Goal: Task Accomplishment & Management: Use online tool/utility

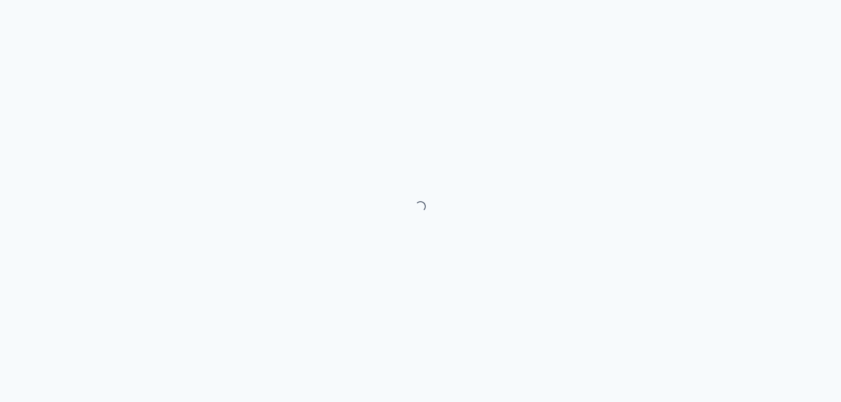
select select "month"
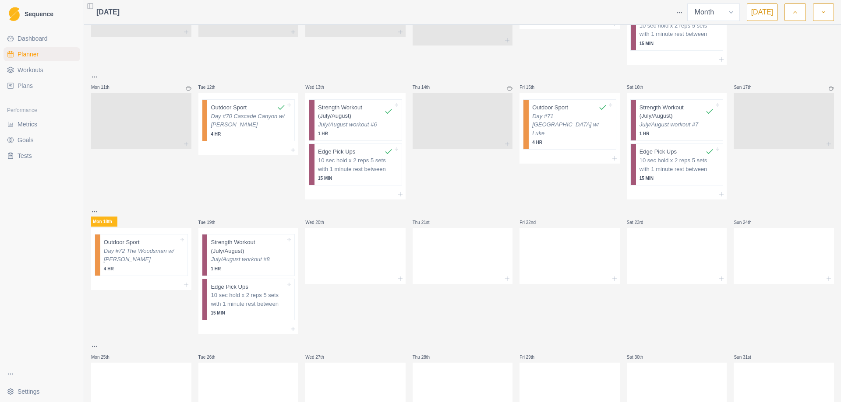
scroll to position [307, 0]
click at [130, 253] on p "Day #72 The Woodsman w/ [PERSON_NAME]" at bounding box center [141, 255] width 75 height 17
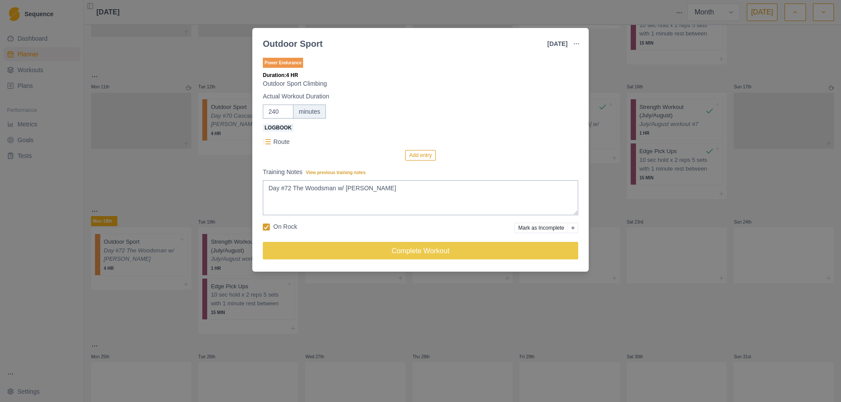
click at [424, 156] on button "Add entry" at bounding box center [420, 155] width 30 height 11
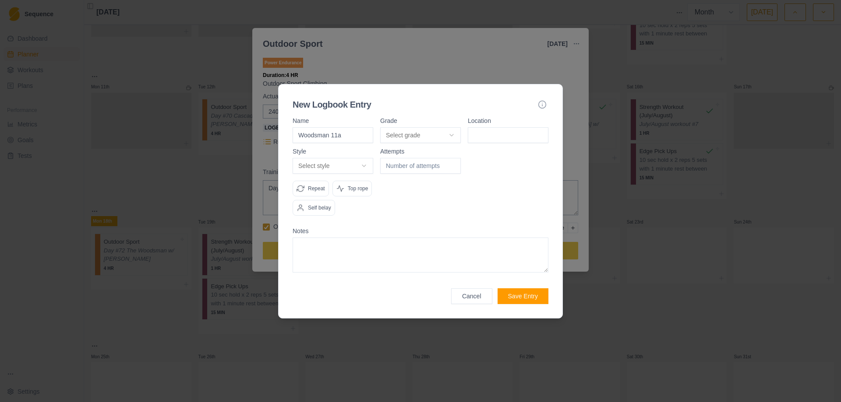
type input "Woodsman 11a"
click at [452, 134] on body "Sequence Dashboard Planner Workouts Plans Performance Metrics Goals Tests Setti…" at bounding box center [420, 201] width 841 height 402
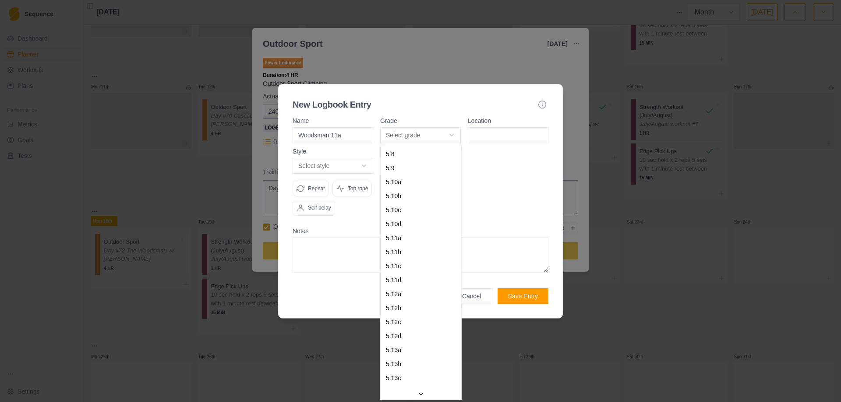
select select "d0fe4bdf-9817-4d31-b78e-f1a5532beb63"
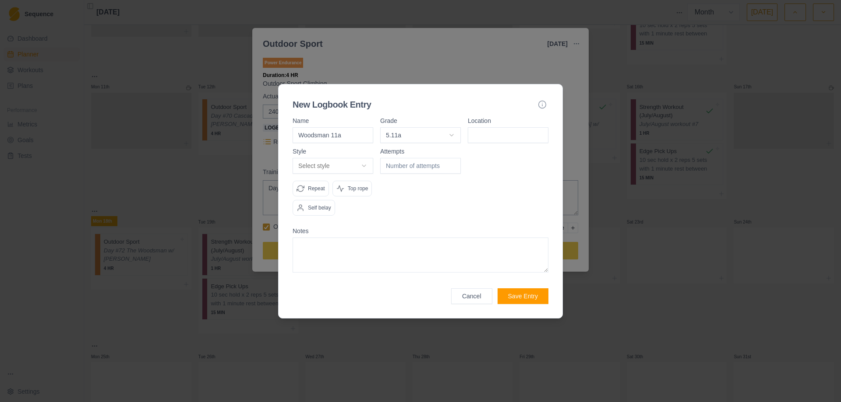
click at [492, 128] on input at bounding box center [508, 135] width 81 height 16
type input "The Woodsman"
click at [360, 166] on body "Sequence Dashboard Planner Workouts Plans Performance Metrics Goals Tests Setti…" at bounding box center [420, 201] width 841 height 402
select select "redpoint"
type input "1"
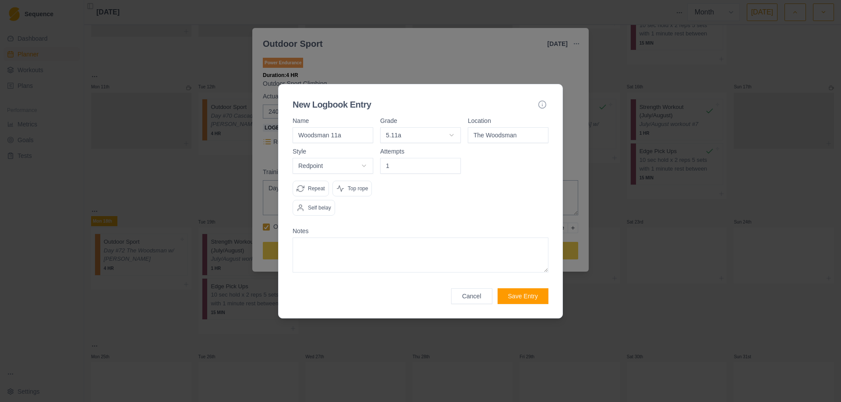
click at [453, 163] on input "1" at bounding box center [420, 166] width 81 height 16
click at [353, 188] on p "Top rope" at bounding box center [358, 189] width 21 height 8
click at [358, 188] on p "Top rope" at bounding box center [358, 189] width 21 height 8
click at [519, 296] on button "Save Entry" at bounding box center [522, 297] width 51 height 16
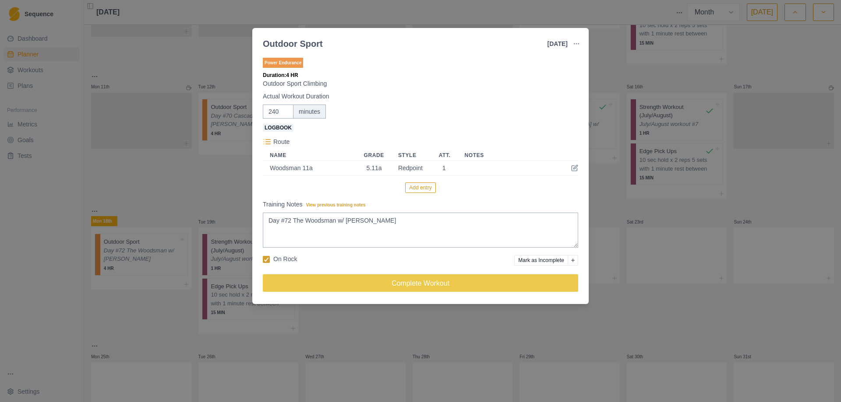
click at [414, 189] on button "Add entry" at bounding box center [420, 188] width 30 height 11
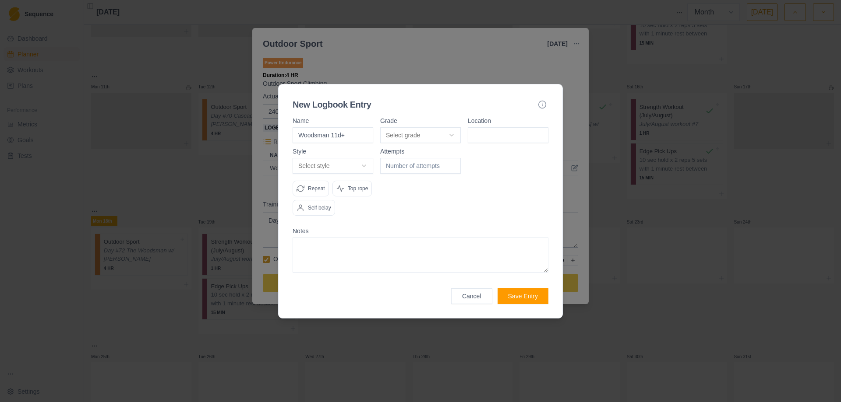
type input "Woodsman 11d+"
click at [455, 134] on body "Sequence Dashboard Planner Workouts Plans Performance Metrics Goals Tests Setti…" at bounding box center [420, 201] width 841 height 402
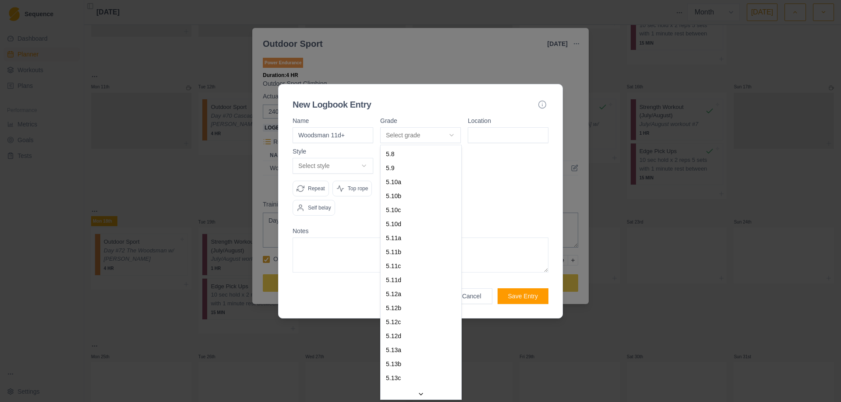
select select "aa833fe0-d05e-4ad5-b698-daf0b5ae1d16"
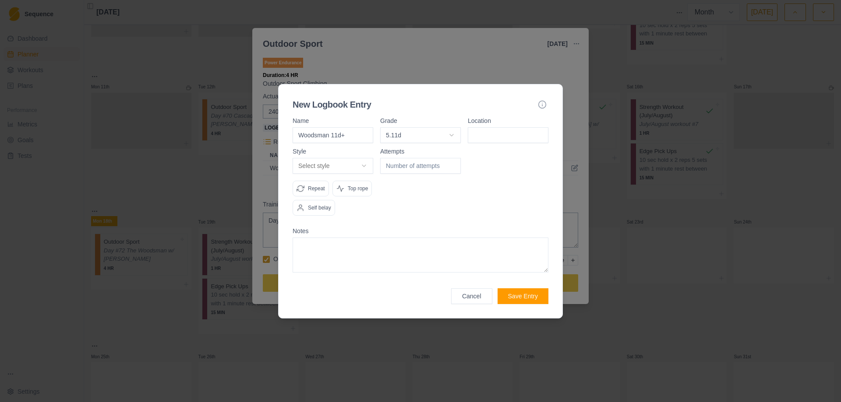
click at [487, 138] on input at bounding box center [508, 135] width 81 height 16
type input "The Woodsman"
click at [368, 166] on body "Sequence Dashboard Planner Workouts Plans Performance Metrics Goals Tests Setti…" at bounding box center [420, 201] width 841 height 402
select select "attempt"
click at [453, 162] on input "1" at bounding box center [420, 166] width 81 height 16
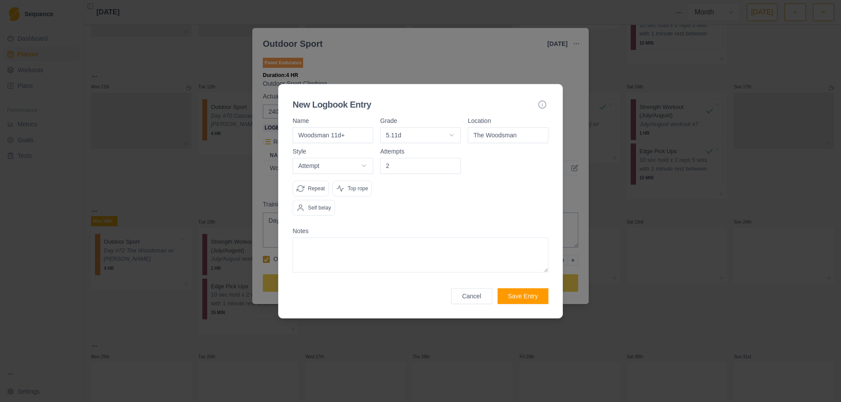
type input "2"
click at [453, 162] on input "2" at bounding box center [420, 166] width 81 height 16
click at [359, 252] on textarea at bounding box center [421, 255] width 256 height 35
type textarea "This thing felt like one of the hardest 11+ routes I have tried."
click at [361, 193] on div "Top rope" at bounding box center [352, 189] width 40 height 16
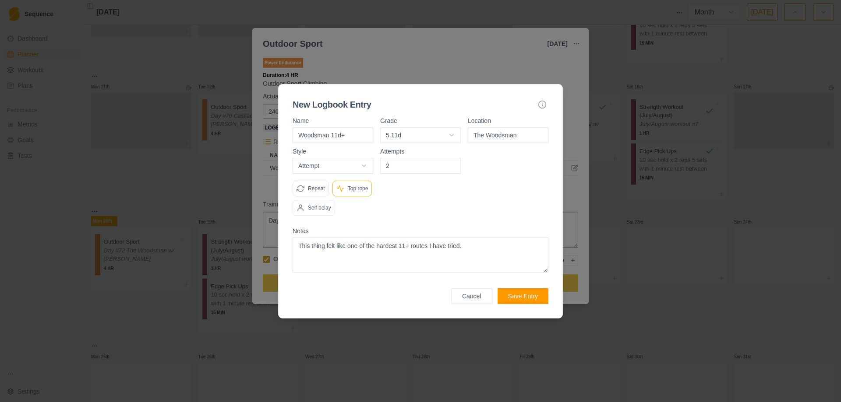
click at [515, 297] on button "Save Entry" at bounding box center [522, 297] width 51 height 16
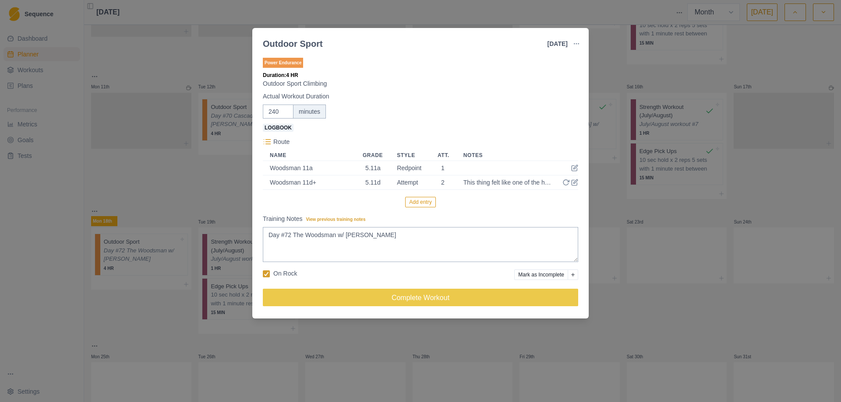
click at [419, 198] on button "Add entry" at bounding box center [420, 202] width 30 height 11
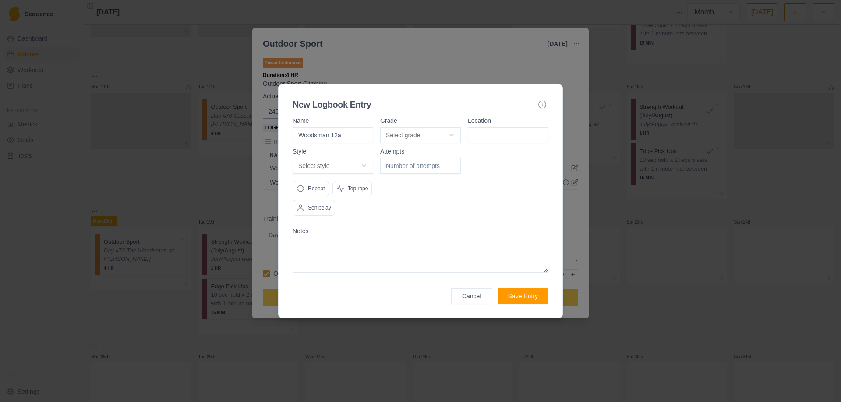
type input "Woodsman 12a"
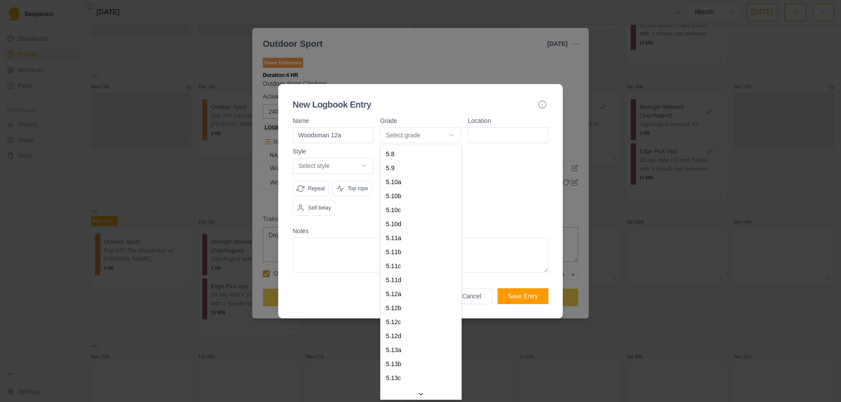
click at [451, 134] on body "Sequence Dashboard Planner Workouts Plans Performance Metrics Goals Tests Setti…" at bounding box center [420, 201] width 841 height 402
select select "c7a6cc2c-9945-4ad4-b2b7-79ad6f0965fa"
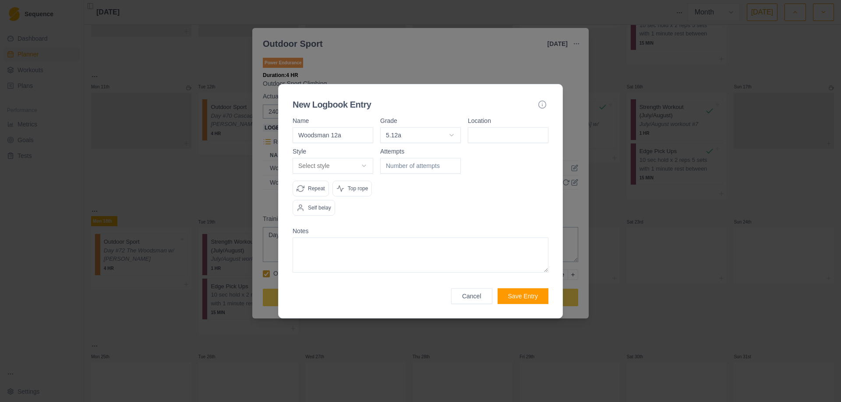
click at [488, 141] on input at bounding box center [508, 135] width 81 height 16
type input "The Woodsman"
click at [364, 164] on body "Sequence Dashboard Planner Workouts Plans Performance Metrics Goals Tests Setti…" at bounding box center [420, 201] width 841 height 402
select select "attempt"
type input "1"
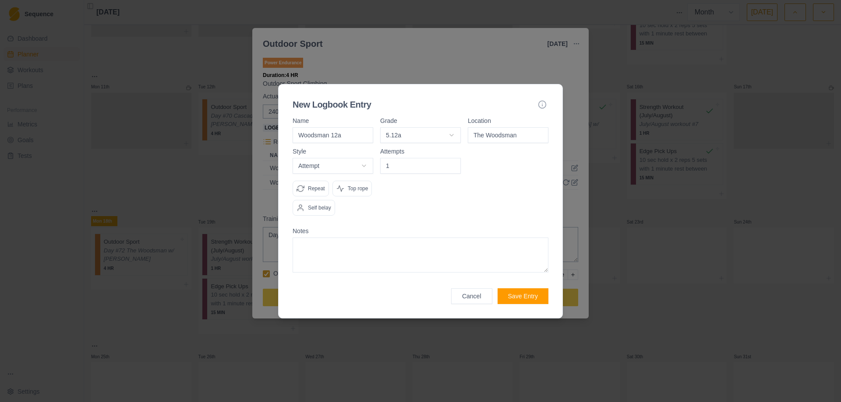
click at [453, 164] on input "1" at bounding box center [420, 166] width 81 height 16
click at [356, 190] on p "Top rope" at bounding box center [358, 189] width 21 height 8
click at [345, 247] on textarea at bounding box center [421, 255] width 256 height 35
type textarea "F"
type textarea "Difficult, but felt much easier than Woodsman 11d"
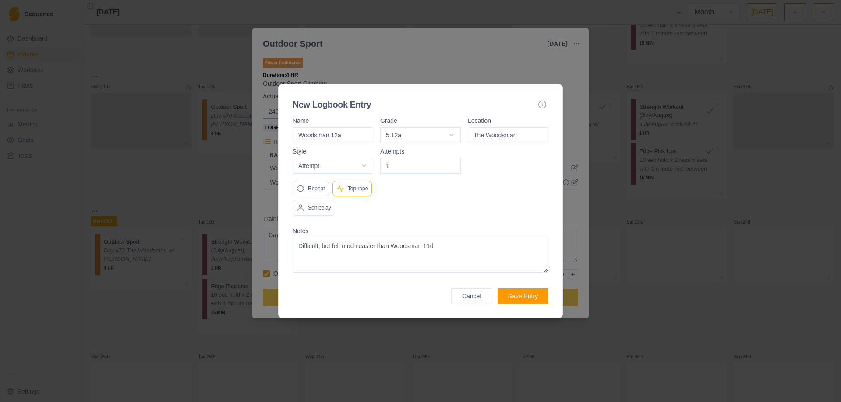
click at [522, 296] on button "Save Entry" at bounding box center [522, 297] width 51 height 16
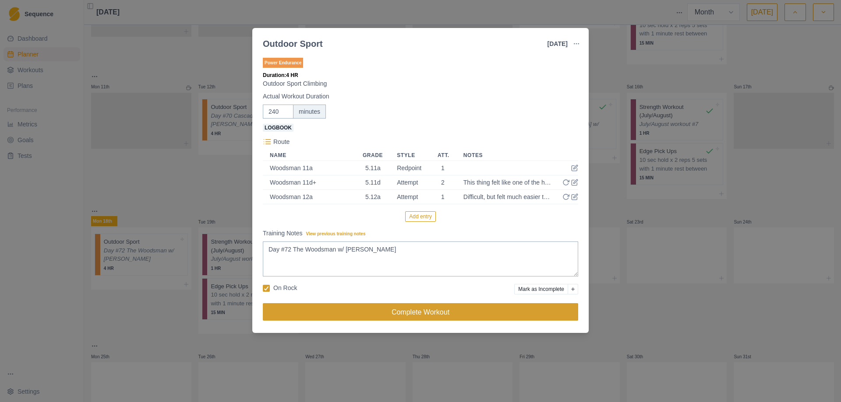
click at [404, 315] on button "Complete Workout" at bounding box center [420, 312] width 315 height 18
